Goal: Task Accomplishment & Management: Complete application form

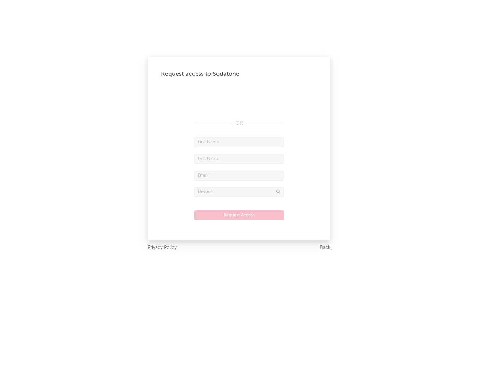
click at [239, 142] on input "text" at bounding box center [239, 142] width 90 height 10
type input "[PERSON_NAME]"
click at [239, 159] on input "text" at bounding box center [239, 159] width 90 height 10
type input "[PERSON_NAME]"
click at [239, 175] on input "text" at bounding box center [239, 176] width 90 height 10
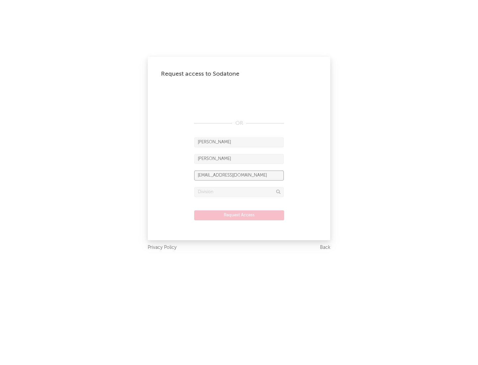
type input "[EMAIL_ADDRESS][DOMAIN_NAME]"
click at [239, 192] on input "text" at bounding box center [239, 192] width 90 height 10
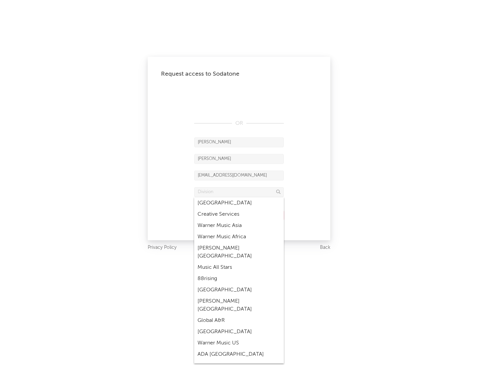
click at [239, 262] on div "Music All Stars" at bounding box center [239, 267] width 90 height 11
type input "Music All Stars"
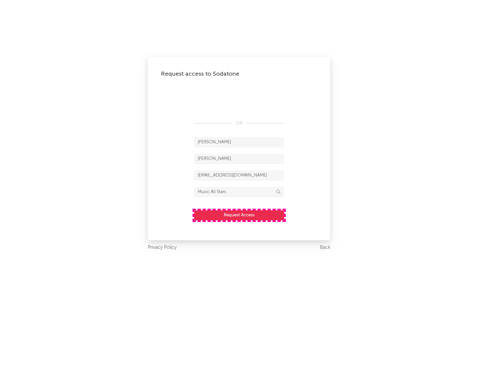
click at [239, 215] on button "Request Access" at bounding box center [239, 216] width 90 height 10
